Goal: Use online tool/utility: Use online tool/utility

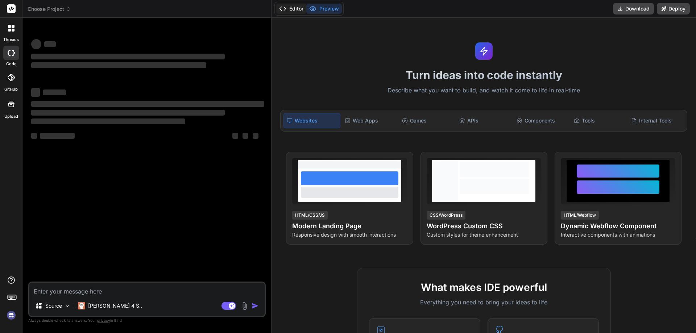
click at [290, 9] on button "Editor" at bounding box center [291, 9] width 30 height 10
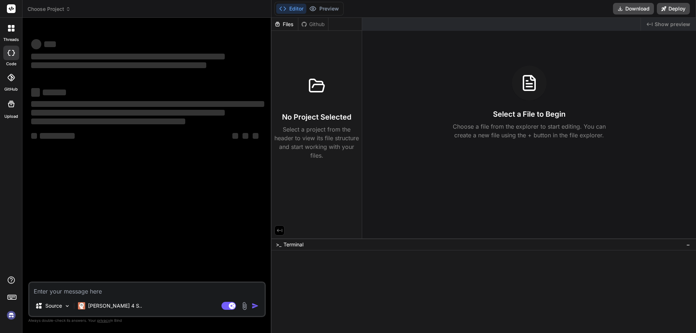
click at [290, 9] on button "Editor" at bounding box center [291, 9] width 30 height 10
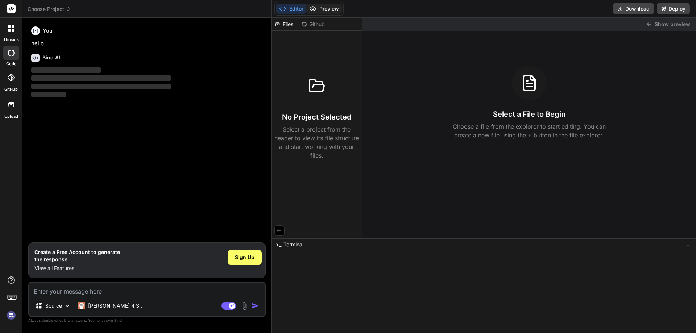
click at [325, 11] on button "Preview" at bounding box center [324, 9] width 36 height 10
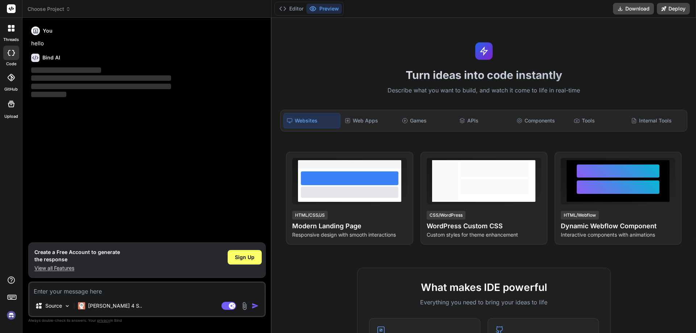
type textarea "x"
click at [64, 291] on textarea at bounding box center [146, 289] width 235 height 13
paste textarea "<div class="senduser-notificationrow mt-3"> <label for="password_input" class="…"
type textarea "<div class="senduser-notificationrow mt-3"> <label for="password_input" class="…"
type textarea "x"
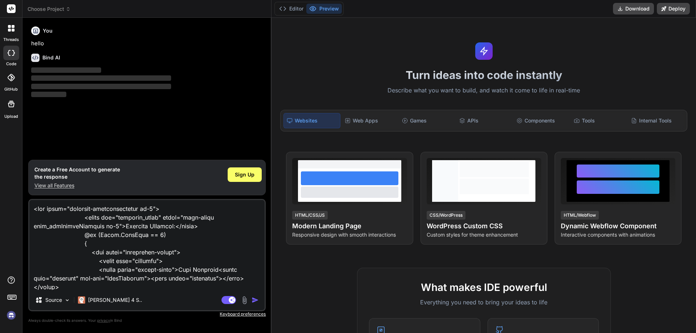
scroll to position [288, 0]
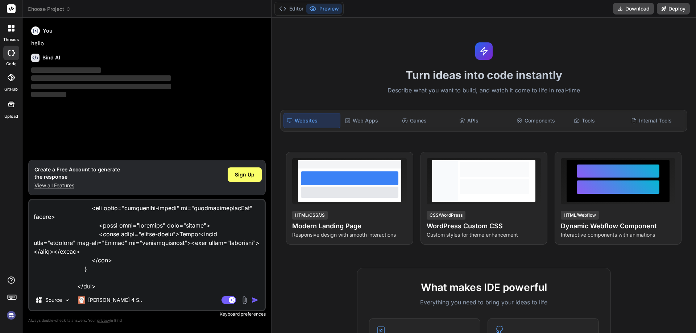
type textarea "<div class="senduser-notificationrow mt-3"> <label for="password_input" class="…"
type textarea "x"
type textarea "<div class="senduser-notificationrow mt-3"> <label for="password_input" class="…"
type textarea "x"
type textarea "<div class="senduser-notificationrow mt-3"> <label for="password_input" class="…"
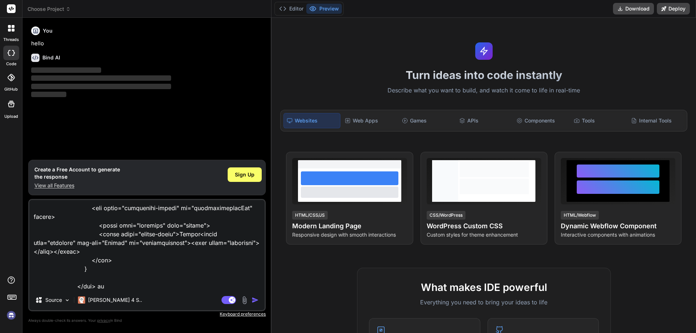
type textarea "x"
type textarea "<div class="senduser-notificationrow mt-3"> <label for="password_input" class="…"
type textarea "x"
type textarea "<div class="senduser-notificationrow mt-3"> <label for="password_input" class="…"
type textarea "x"
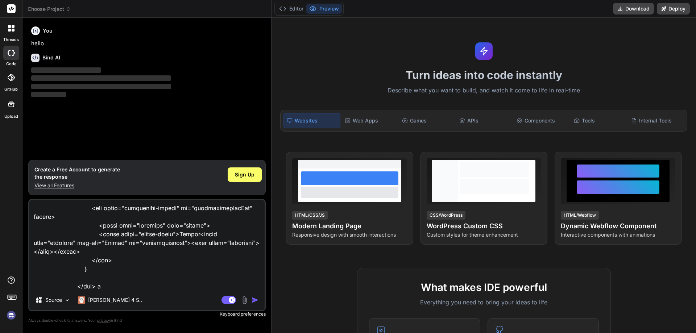
type textarea "<div class="senduser-notificationrow mt-3"> <label for="password_input" class="…"
type textarea "x"
type textarea "<div class="senduser-notificationrow mt-3"> <label for="password_input" class="…"
type textarea "x"
type textarea "<div class="senduser-notificationrow mt-3"> <label for="password_input" class="…"
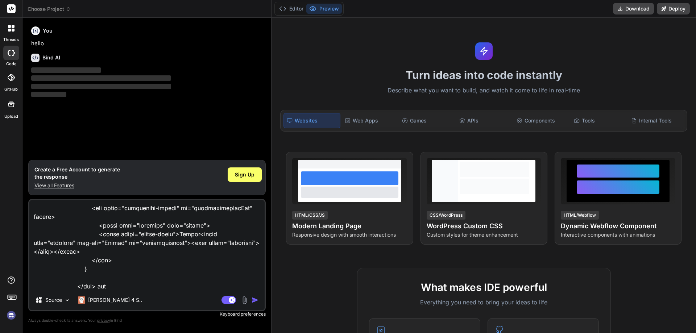
type textarea "x"
type textarea "<div class="senduser-notificationrow mt-3"> <label for="password_input" class="…"
type textarea "x"
type textarea "<div class="senduser-notificationrow mt-3"> <label for="password_input" class="…"
type textarea "x"
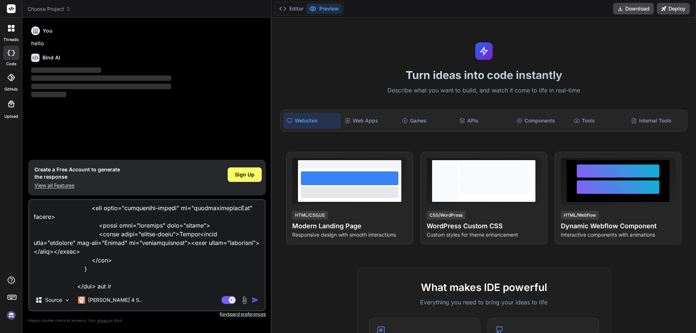
type textarea "<div class="senduser-notificationrow mt-3"> <label for="password_input" class="…"
type textarea "x"
type textarea "<div class="senduser-notificationrow mt-3"> <label for="password_input" class="…"
type textarea "x"
type textarea "<div class="senduser-notificationrow mt-3"> <label for="password_input" class="…"
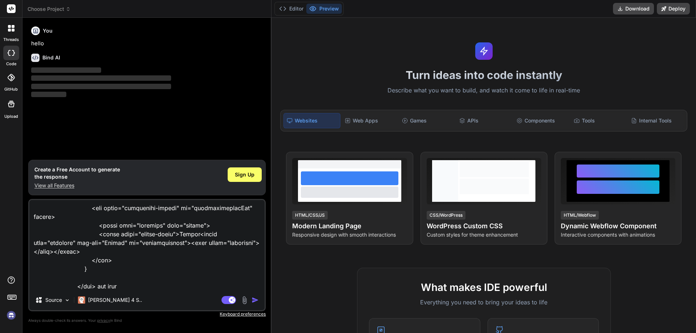
type textarea "x"
type textarea "<div class="senduser-notificationrow mt-3"> <label for="password_input" class="…"
type textarea "x"
type textarea "<div class="senduser-notificationrow mt-3"> <label for="password_input" class="…"
type textarea "x"
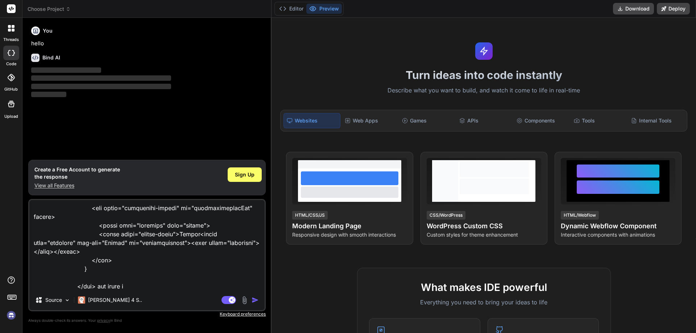
type textarea "<div class="senduser-notificationrow mt-3"> <label for="password_input" class="…"
type textarea "x"
type textarea "<div class="senduser-notificationrow mt-3"> <label for="password_input" class="…"
type textarea "x"
type textarea "<div class="senduser-notificationrow mt-3"> <label for="password_input" class="…"
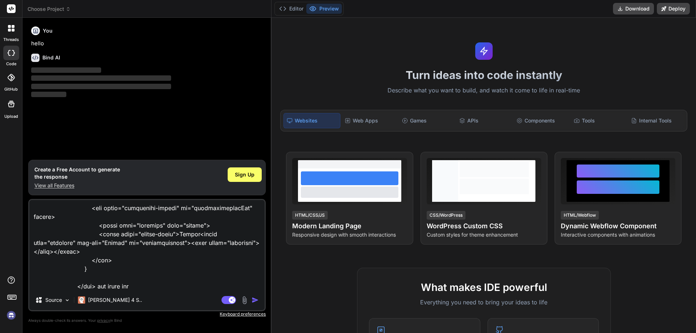
type textarea "x"
type textarea "<div class="senduser-notificationrow mt-3"> <label for="password_input" class="…"
type textarea "x"
type textarea "<div class="senduser-notificationrow mt-3"> <label for="password_input" class="…"
type textarea "x"
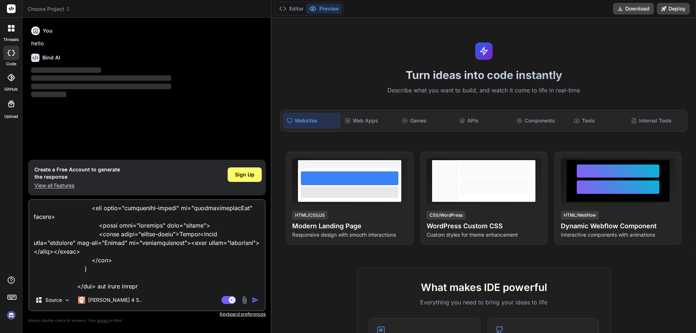
type textarea "<div class="senduser-notificationrow mt-3"> <label for="password_input" class="…"
type textarea "x"
type textarea "<div class="senduser-notificationrow mt-3"> <label for="password_input" class="…"
type textarea "x"
type textarea "<div class="senduser-notificationrow mt-3"> <label for="password_input" class="…"
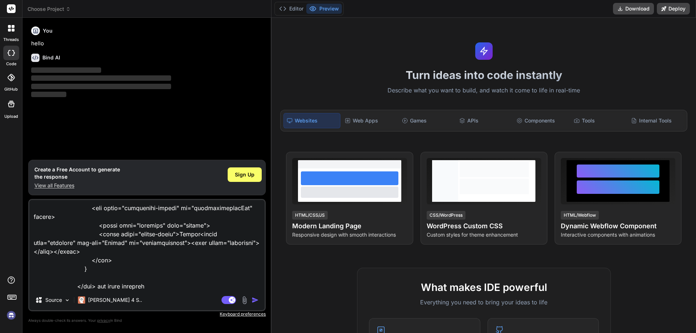
type textarea "x"
type textarea "<div class="senduser-notificationrow mt-3"> <label for="password_input" class="…"
type textarea "x"
type textarea "<div class="senduser-notificationrow mt-3"> <label for="password_input" class="…"
type textarea "x"
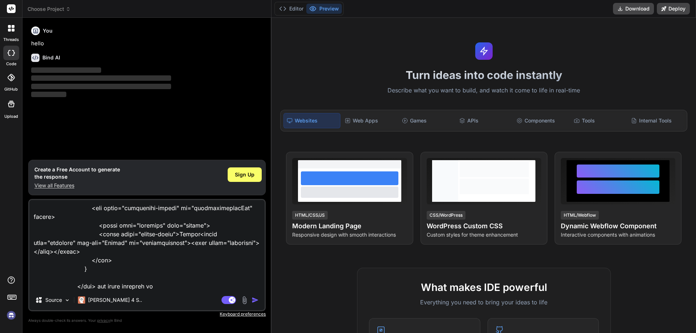
type textarea "<div class="senduser-notificationrow mt-3"> <label for="password_input" class="…"
type textarea "x"
type textarea "<div class="senduser-notificationrow mt-3"> <label for="password_input" class="…"
type textarea "x"
type textarea "<div class="senduser-notificationrow mt-3"> <label for="password_input" class="…"
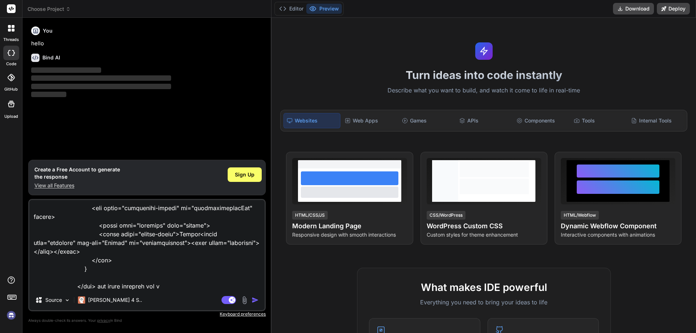
type textarea "x"
type textarea "<div class="senduser-notificationrow mt-3"> <label for="password_input" class="…"
type textarea "x"
type textarea "<div class="senduser-notificationrow mt-3"> <label for="password_input" class="…"
type textarea "x"
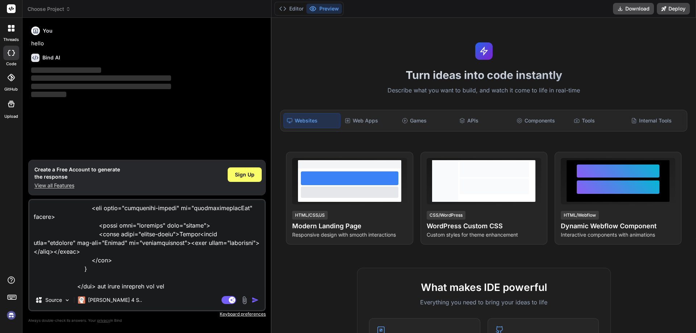
type textarea "<div class="senduser-notificationrow mt-3"> <label for="password_input" class="…"
type textarea "x"
type textarea "<div class="senduser-notificationrow mt-3"> <label for="password_input" class="…"
type textarea "x"
type textarea "<div class="senduser-notificationrow mt-3"> <label for="password_input" class="…"
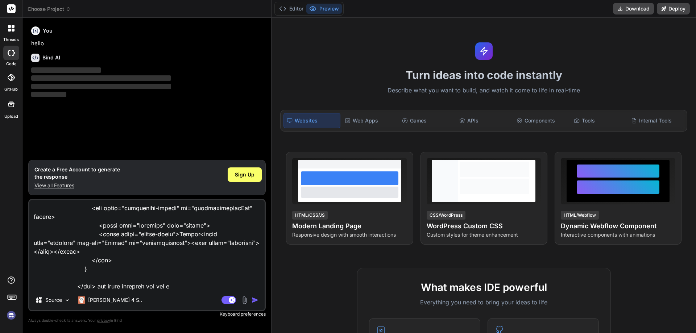
type textarea "x"
type textarea "<div class="senduser-notificationrow mt-3"> <label for="password_input" class="…"
type textarea "x"
type textarea "<div class="senduser-notificationrow mt-3"> <label for="password_input" class="…"
type textarea "x"
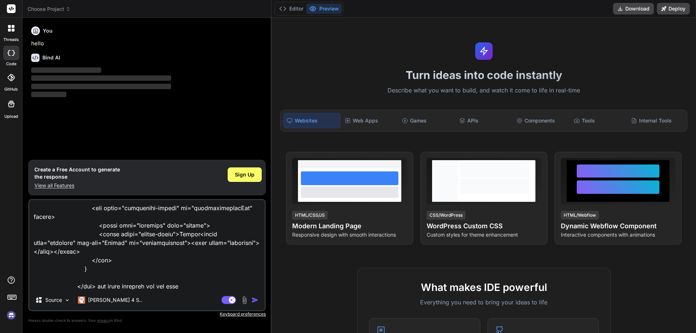
type textarea "<div class="senduser-notificationrow mt-3"> <label for="password_input" class="…"
type textarea "x"
type textarea "<div class="senduser-notificationrow mt-3"> <label for="password_input" class="…"
type textarea "x"
type textarea "<div class="senduser-notificationrow mt-3"> <label for="password_input" class="…"
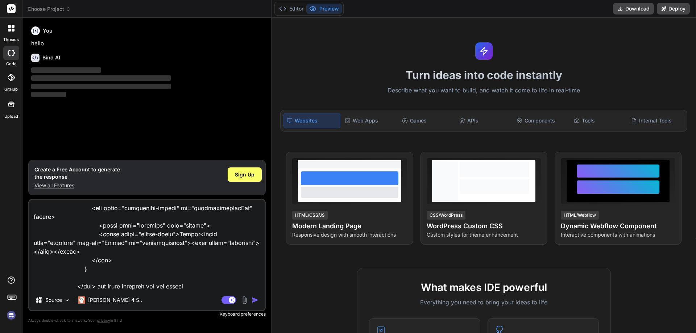
type textarea "x"
type textarea "<div class="senduser-notificationrow mt-3"> <label for="password_input" class="…"
type textarea "x"
type textarea "<div class="senduser-notificationrow mt-3"> <label for="password_input" class="…"
type textarea "x"
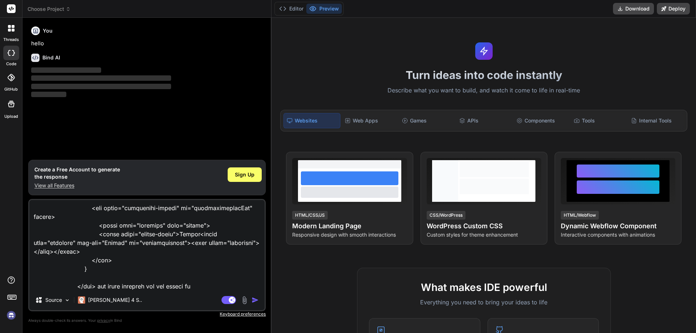
type textarea "<div class="senduser-notificationrow mt-3"> <label for="password_input" class="…"
type textarea "x"
type textarea "<div class="senduser-notificationrow mt-3"> <label for="password_input" class="…"
type textarea "x"
type textarea "<div class="senduser-notificationrow mt-3"> <label for="password_input" class="…"
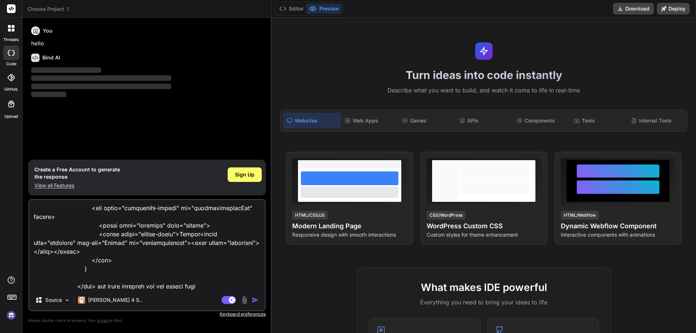
type textarea "x"
type textarea "<div class="senduser-notificationrow mt-3"> <label for="password_input" class="…"
type textarea "x"
type textarea "<div class="senduser-notificationrow mt-3"> <label for="password_input" class="…"
type textarea "x"
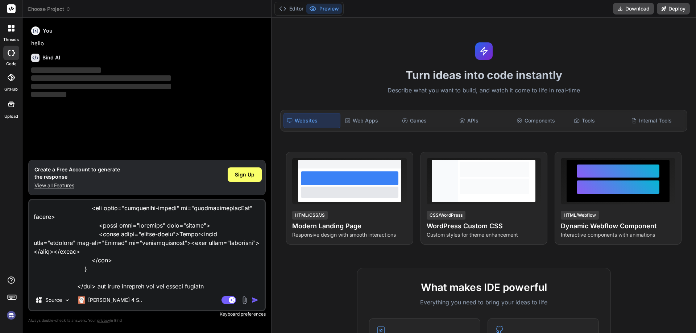
type textarea "<div class="senduser-notificationrow mt-3"> <label for="password_input" class="…"
type textarea "x"
type textarea "<div class="senduser-notificationrow mt-3"> <label for="password_input" class="…"
type textarea "x"
type textarea "<div class="senduser-notificationrow mt-3"> <label for="password_input" class="…"
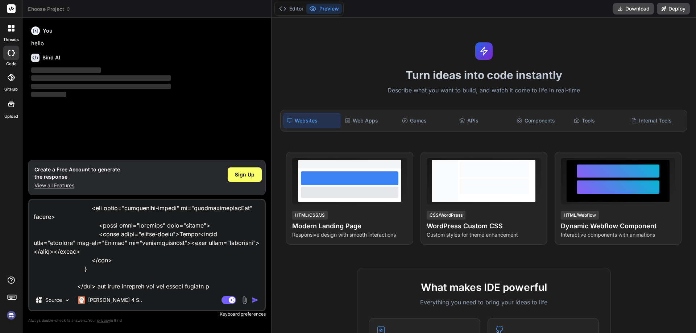
type textarea "x"
type textarea "<div class="senduser-notificationrow mt-3"> <label for="password_input" class="…"
type textarea "x"
type textarea "<div class="senduser-notificationrow mt-3"> <label for="password_input" class="…"
type textarea "x"
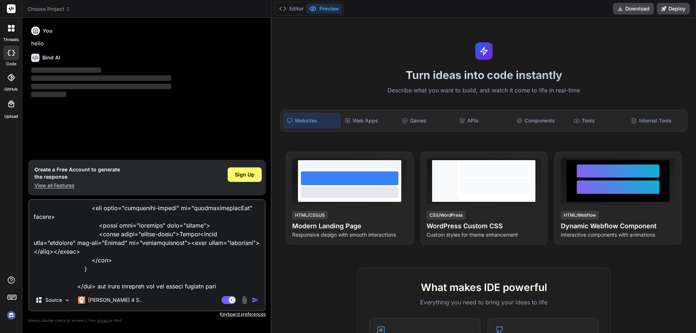
type textarea "<div class="senduser-notificationrow mt-3"> <label for="password_input" class="…"
type textarea "x"
type textarea "<div class="senduser-notificationrow mt-3"> <label for="password_input" class="…"
type textarea "x"
type textarea "<div class="senduser-notificationrow mt-3"> <label for="password_input" class="…"
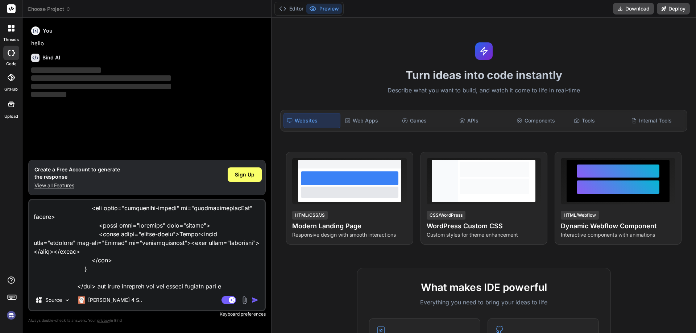
type textarea "x"
type textarea "<div class="senduser-notificationrow mt-3"> <label for="password_input" class="…"
type textarea "x"
type textarea "<div class="senduser-notificationrow mt-3"> <label for="password_input" class="…"
type textarea "x"
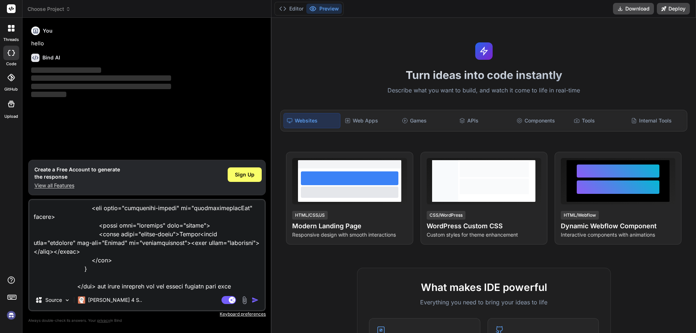
type textarea "<div class="senduser-notificationrow mt-3"> <label for="password_input" class="…"
type textarea "x"
type textarea "<div class="senduser-notificationrow mt-3"> <label for="password_input" class="…"
type textarea "x"
type textarea "<div class="senduser-notificationrow mt-3"> <label for="password_input" class="…"
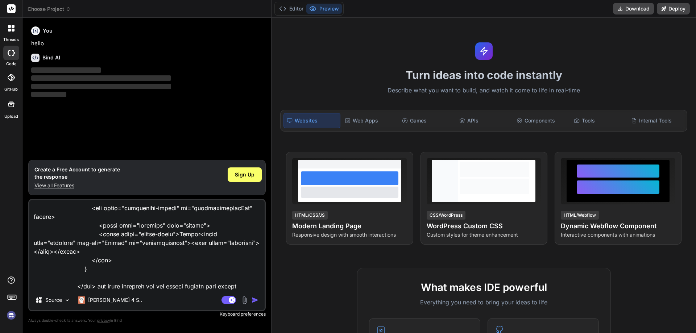
type textarea "x"
type textarea "<div class="senduser-notificationrow mt-3"> <label for="password_input" class="…"
type textarea "x"
type textarea "<div class="senduser-notificationrow mt-3"> <label for="password_input" class="…"
type textarea "x"
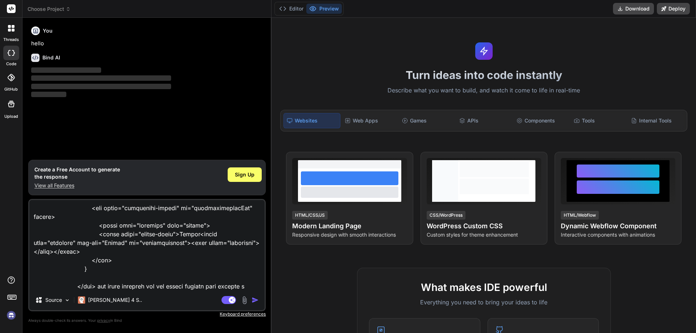
scroll to position [297, 0]
type textarea "<div class="senduser-notificationrow mt-3"> <label for="password_input" class="…"
type textarea "x"
type textarea "<div class="senduser-notificationrow mt-3"> <label for="password_input" class="…"
type textarea "x"
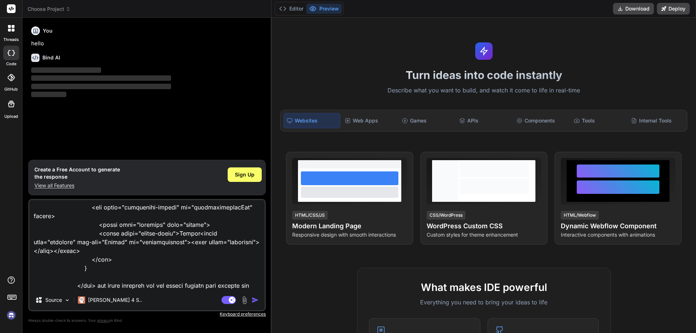
type textarea "<div class="senduser-notificationrow mt-3"> <label for="password_input" class="…"
type textarea "x"
type textarea "<div class="senduser-notificationrow mt-3"> <label for="password_input" class="…"
type textarea "x"
type textarea "<div class="senduser-notificationrow mt-3"> <label for="password_input" class="…"
